Goal: Task Accomplishment & Management: Complete application form

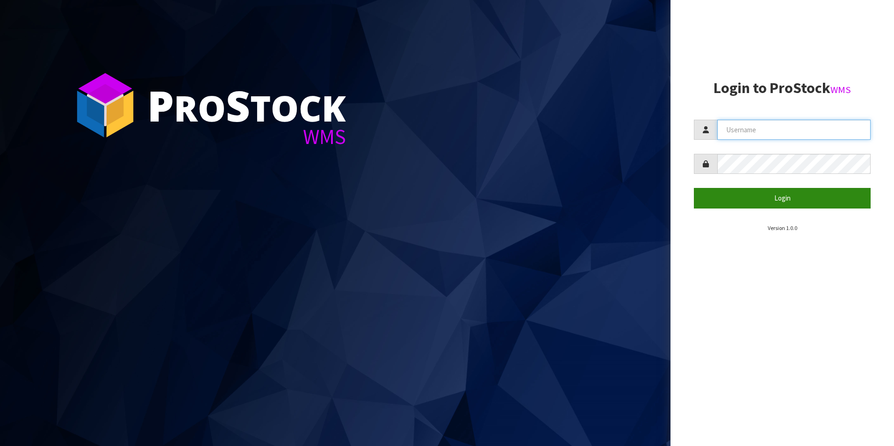
type input "NEOGEN"
click at [767, 201] on button "Login" at bounding box center [782, 198] width 177 height 20
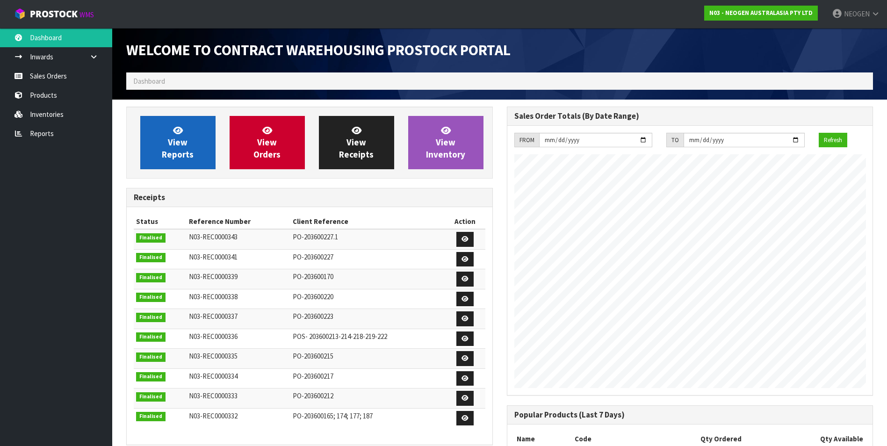
scroll to position [519, 380]
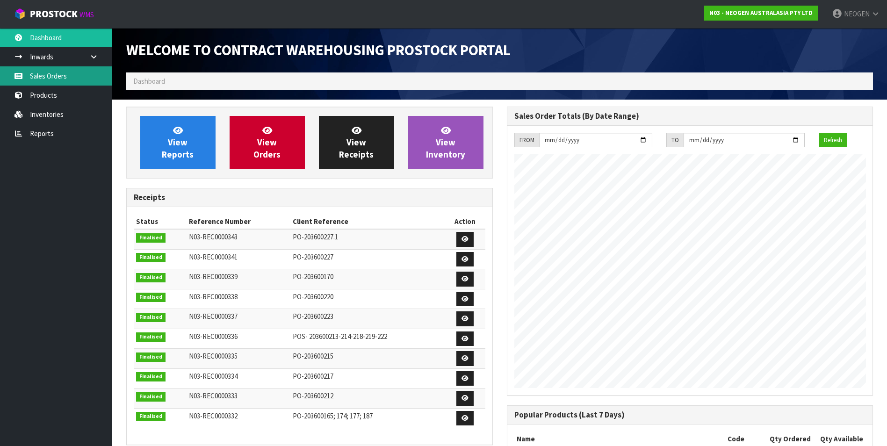
click at [63, 72] on link "Sales Orders" at bounding box center [56, 75] width 112 height 19
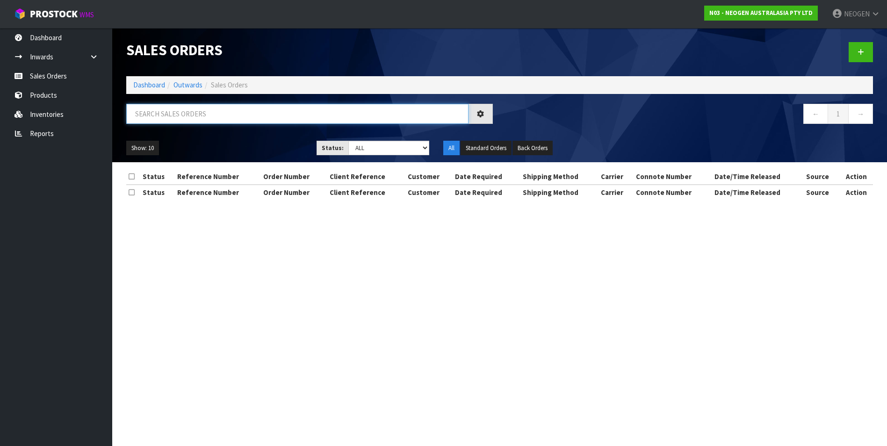
click at [205, 117] on input "text" at bounding box center [297, 114] width 342 height 20
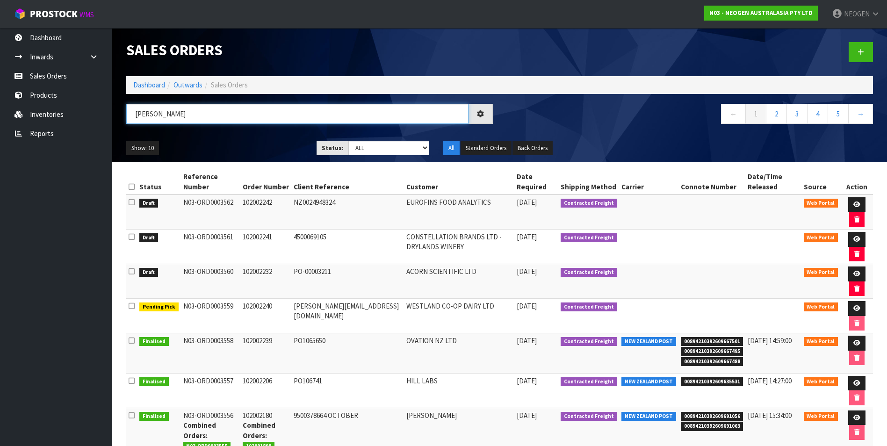
type input "[PERSON_NAME]"
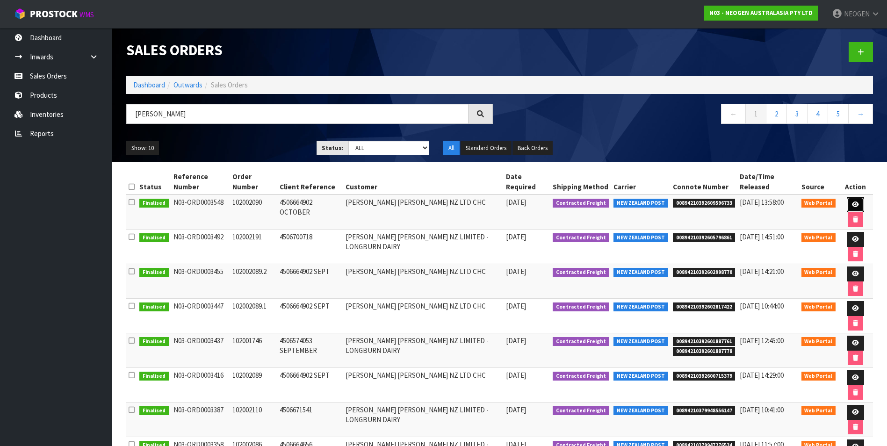
click at [853, 203] on icon at bounding box center [855, 205] width 7 height 6
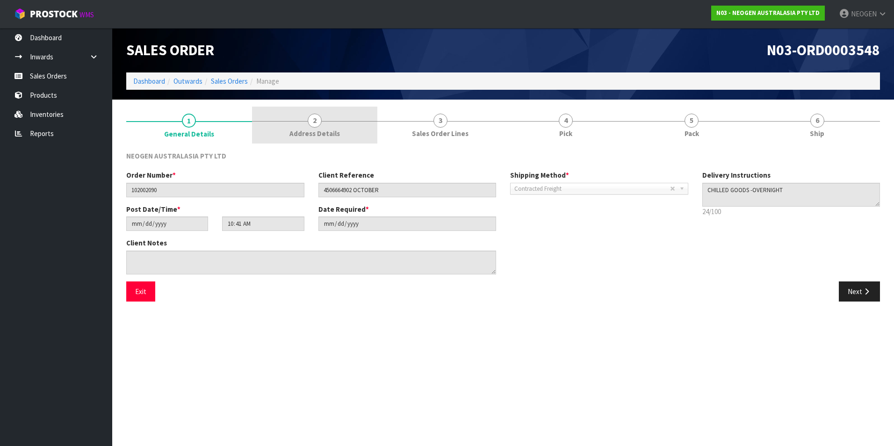
click at [318, 123] on span "2" at bounding box center [315, 121] width 14 height 14
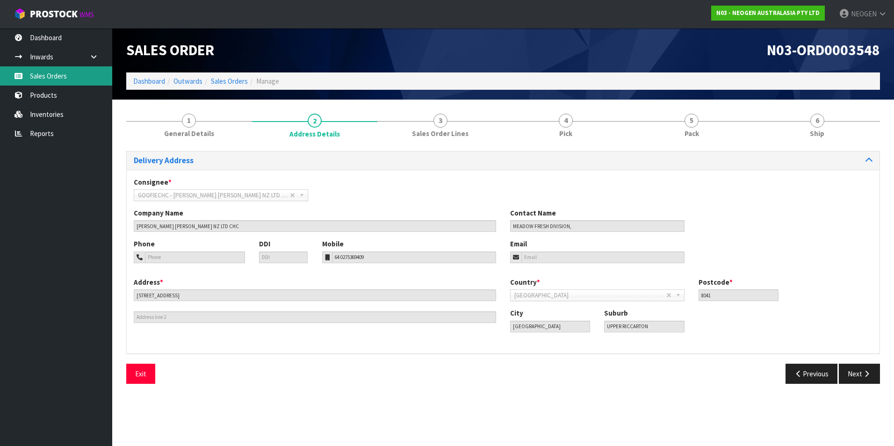
click at [44, 77] on link "Sales Orders" at bounding box center [56, 75] width 112 height 19
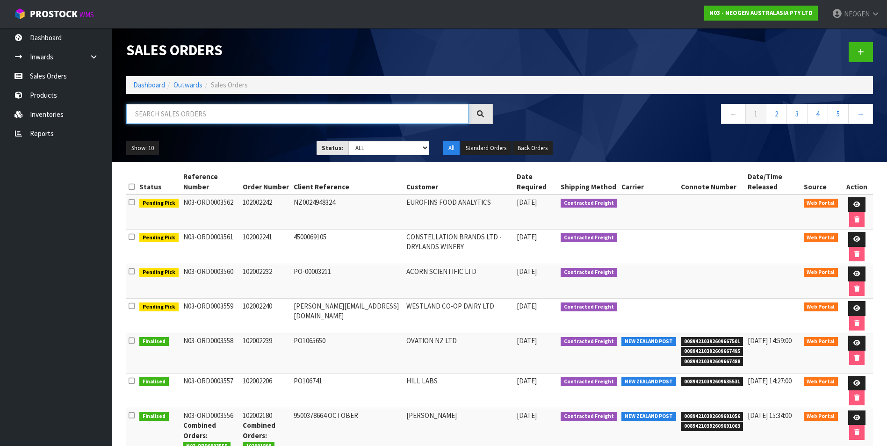
click at [199, 115] on input "text" at bounding box center [297, 114] width 342 height 20
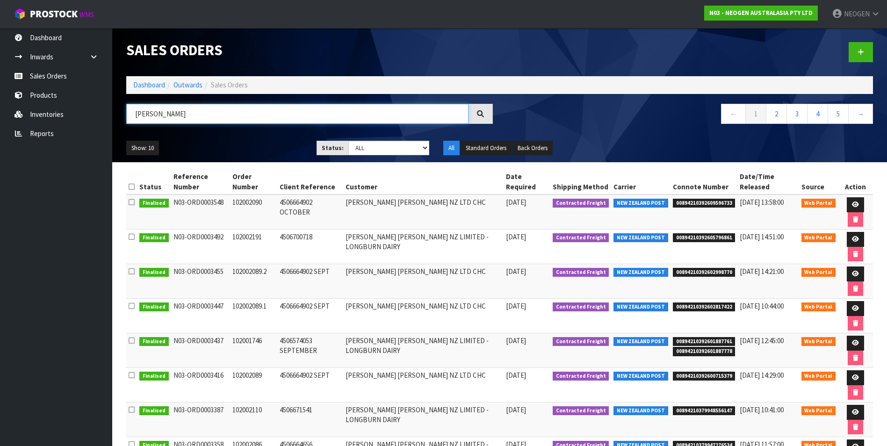
type input "[PERSON_NAME]"
click at [853, 239] on icon at bounding box center [855, 239] width 7 height 6
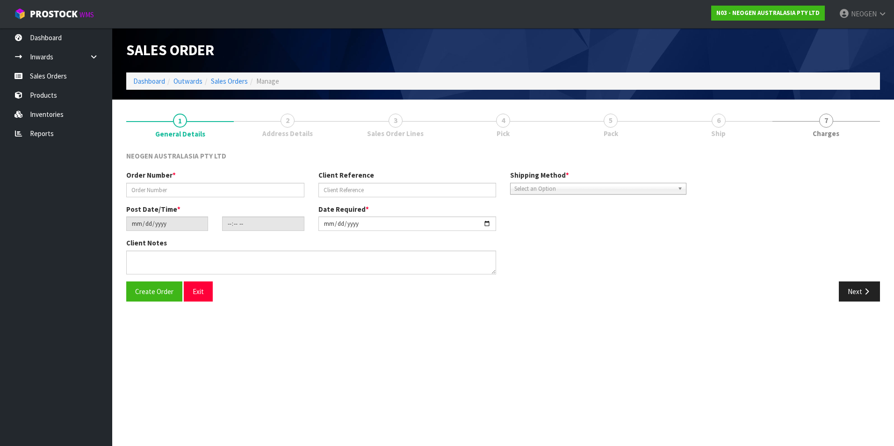
type input "102002191"
type input "4506700718"
type input "[DATE]"
type input "10:53:00.000"
type input "[DATE]"
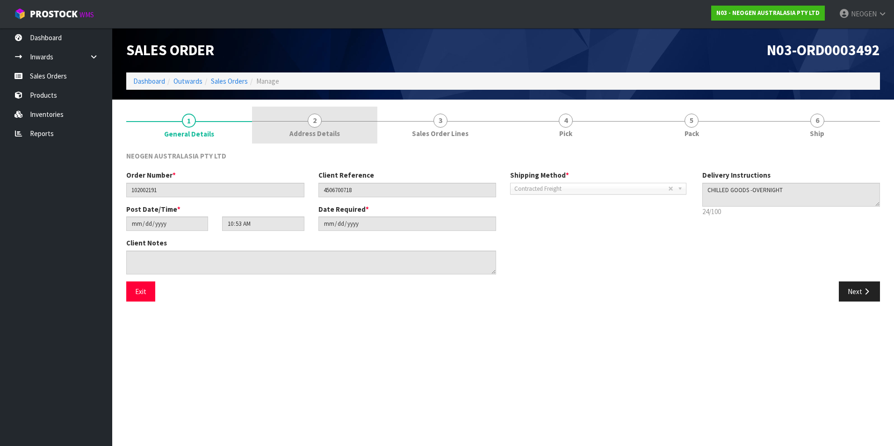
click at [310, 129] on span "Address Details" at bounding box center [315, 134] width 51 height 10
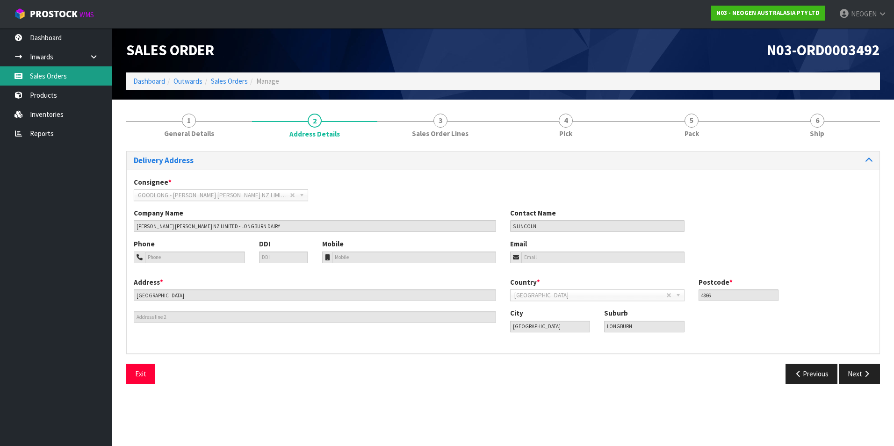
click at [48, 75] on link "Sales Orders" at bounding box center [56, 75] width 112 height 19
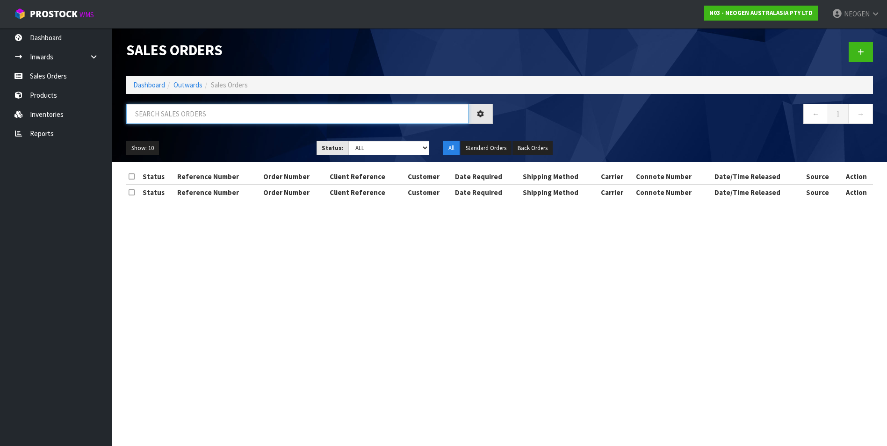
click at [198, 116] on input "text" at bounding box center [297, 114] width 342 height 20
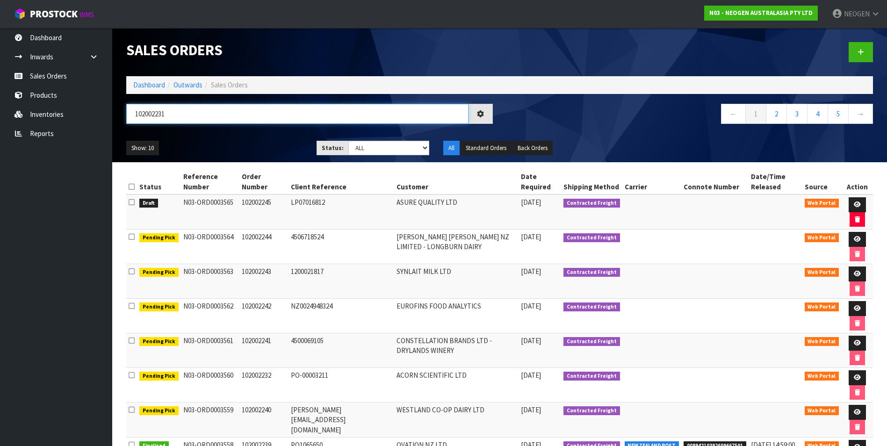
type input "102002231"
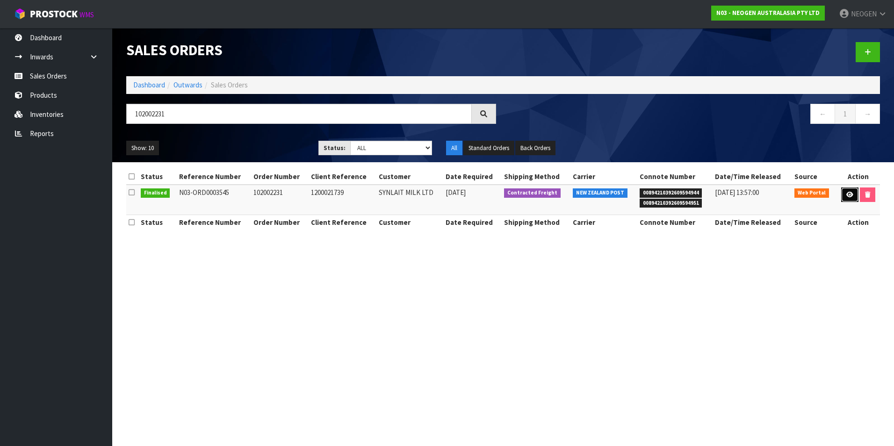
click at [849, 193] on icon at bounding box center [850, 195] width 7 height 6
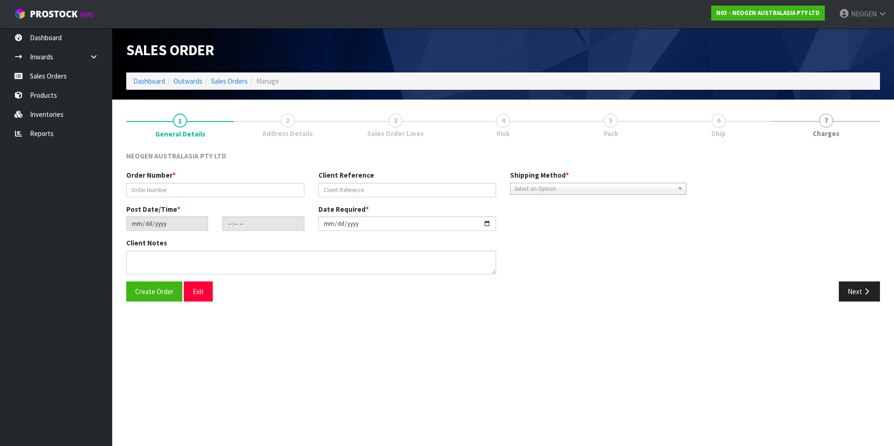
type input "102002231"
type input "1200021739"
type input "[DATE]"
type input "16:56:00.000"
type input "[DATE]"
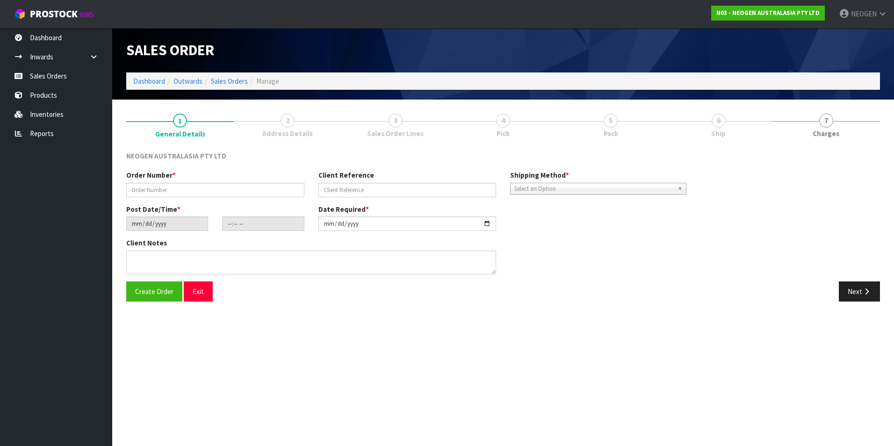
type textarea "ATTN: [PERSON_NAME] SANTA [PERSON_NAME]"
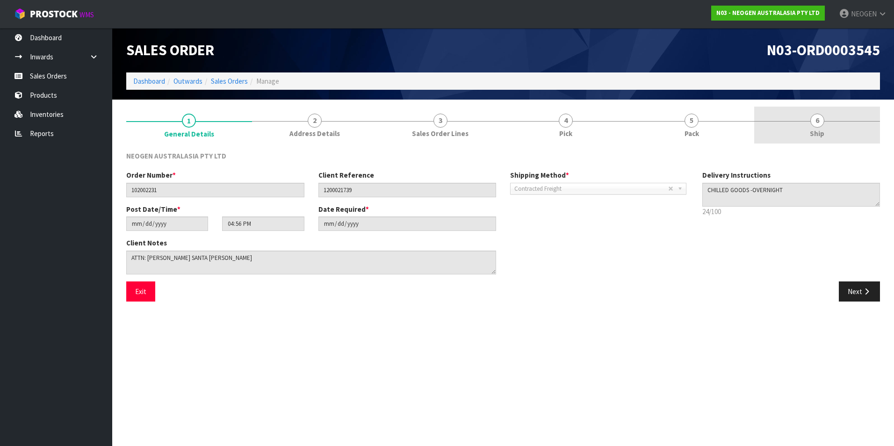
click at [818, 124] on span "6" at bounding box center [818, 121] width 14 height 14
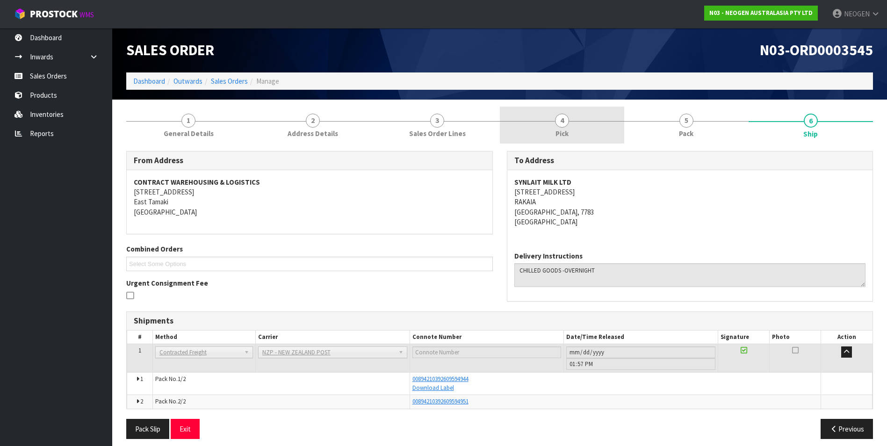
click at [560, 126] on span "4" at bounding box center [562, 121] width 14 height 14
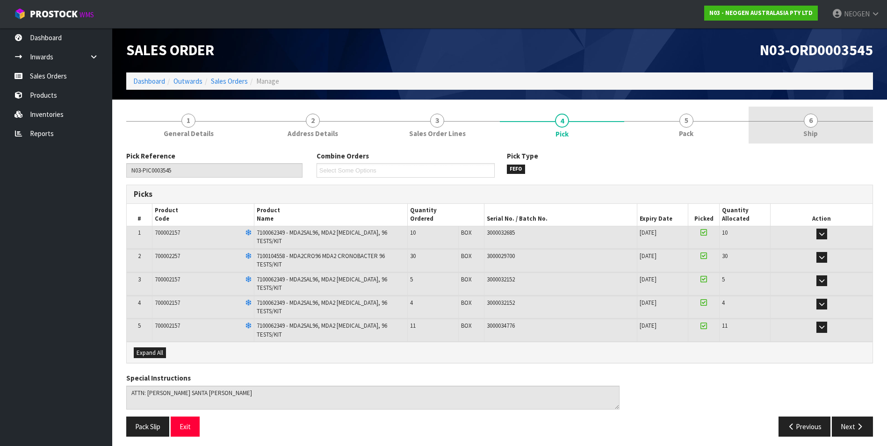
click at [821, 124] on link "6 Ship" at bounding box center [811, 125] width 124 height 37
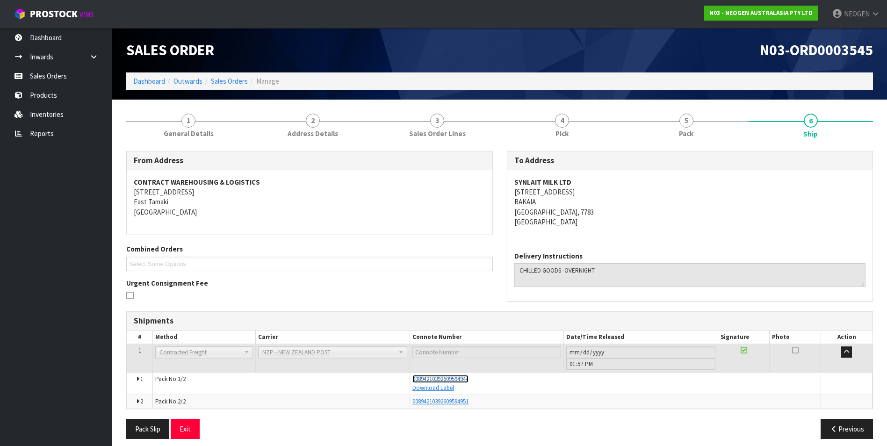
click at [425, 378] on span "00894210392609594944" at bounding box center [441, 379] width 56 height 8
